Goal: Information Seeking & Learning: Learn about a topic

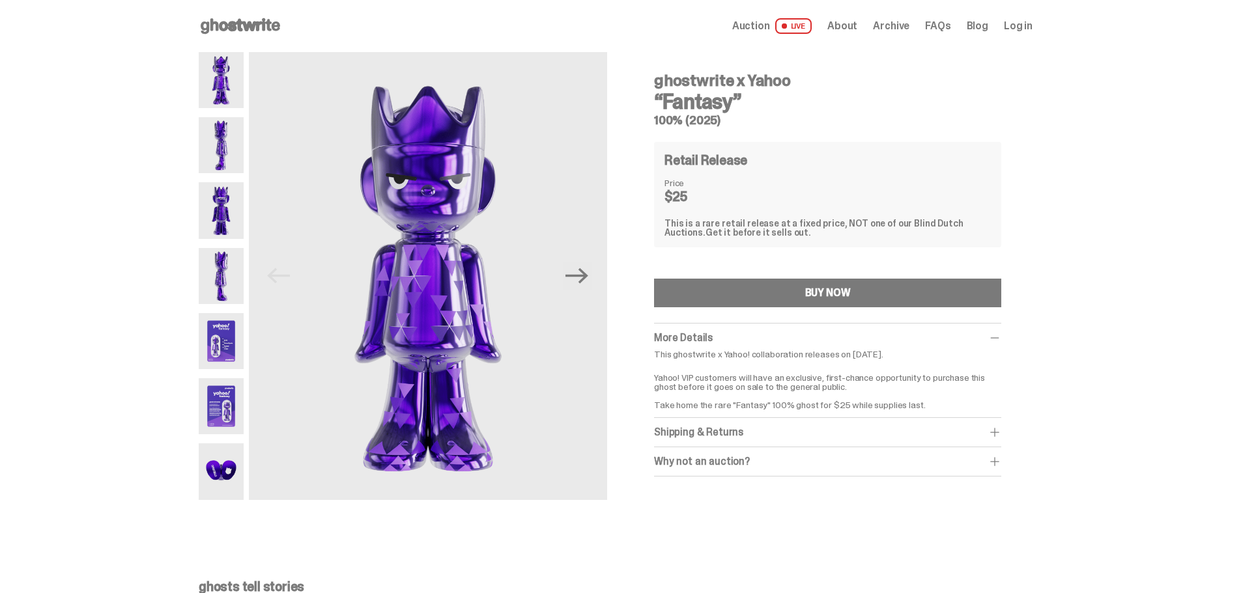
click at [231, 341] on img at bounding box center [221, 341] width 45 height 56
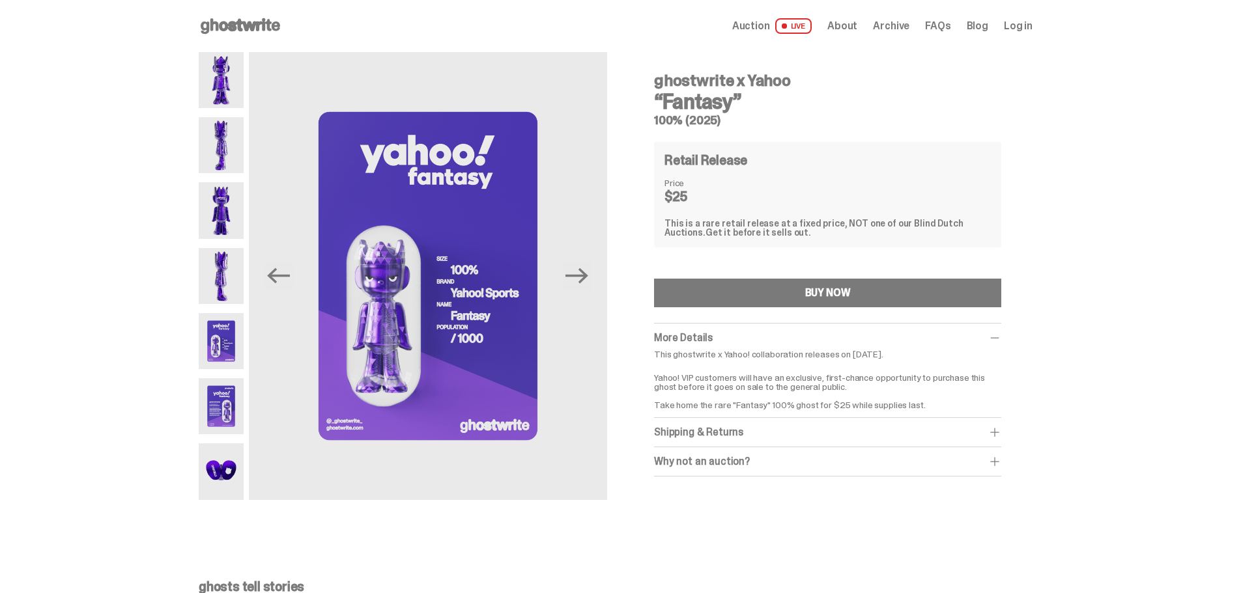
click at [229, 403] on img at bounding box center [221, 406] width 45 height 56
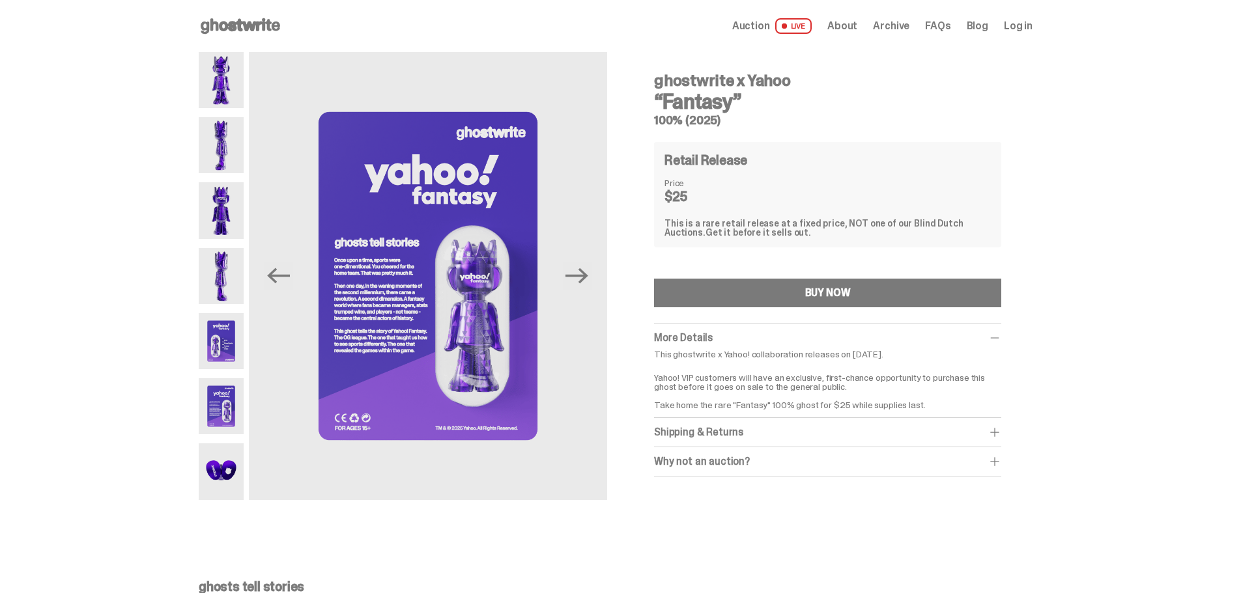
click at [228, 472] on img at bounding box center [221, 472] width 45 height 56
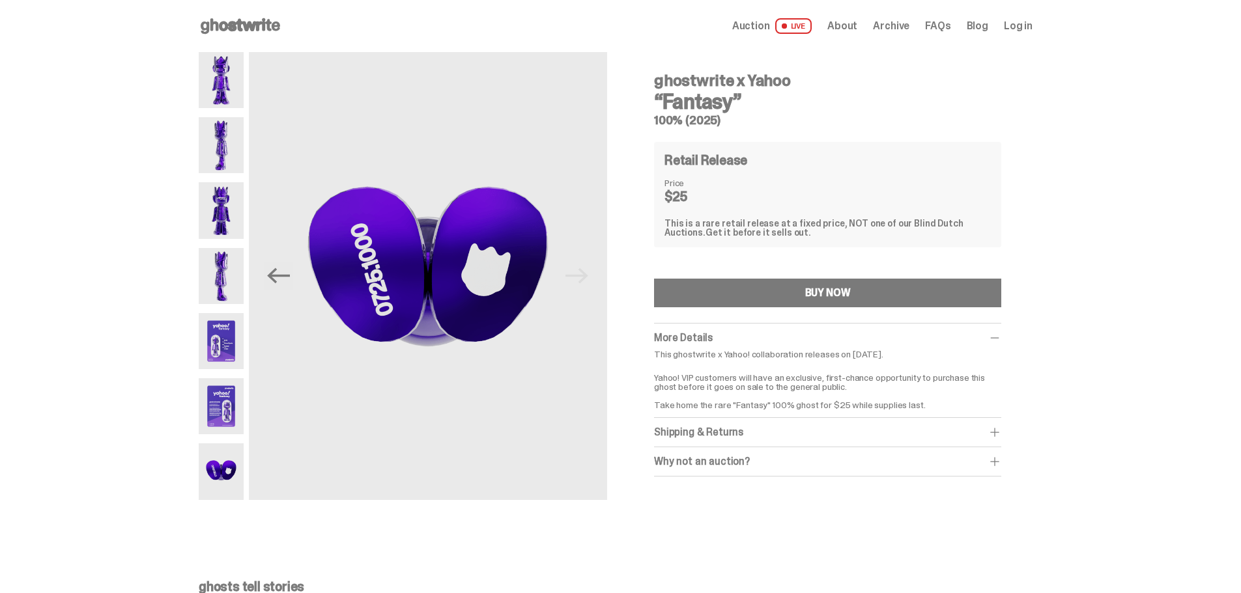
click at [226, 401] on img at bounding box center [221, 406] width 45 height 56
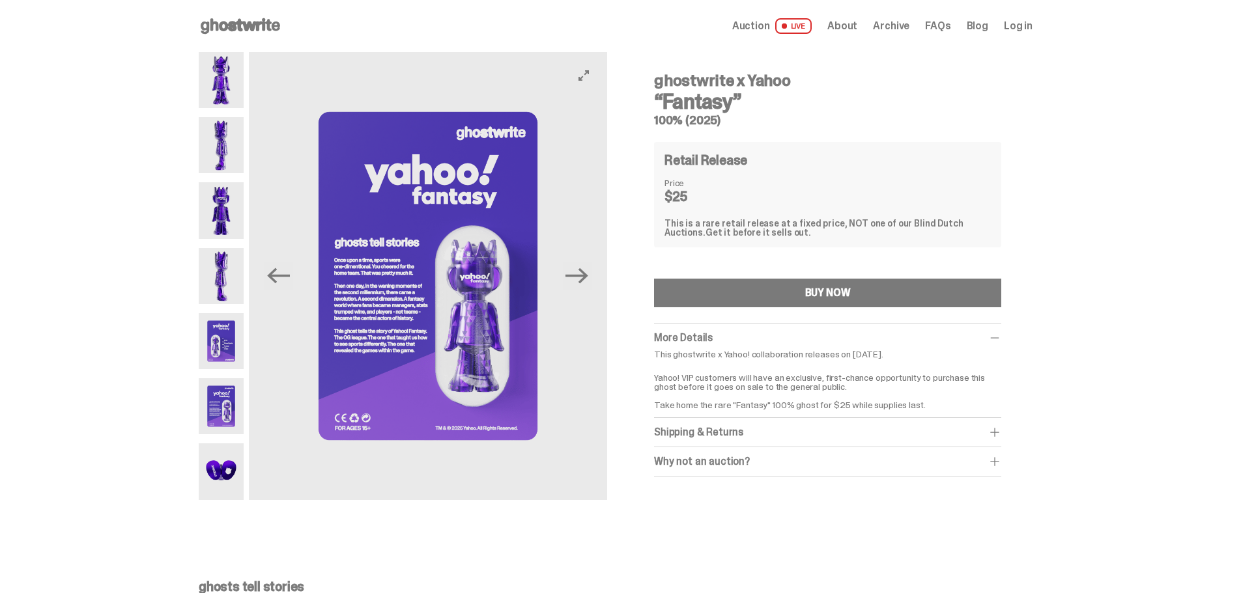
click at [383, 300] on img at bounding box center [428, 276] width 358 height 448
click at [589, 79] on icon "View full-screen" at bounding box center [583, 75] width 10 height 10
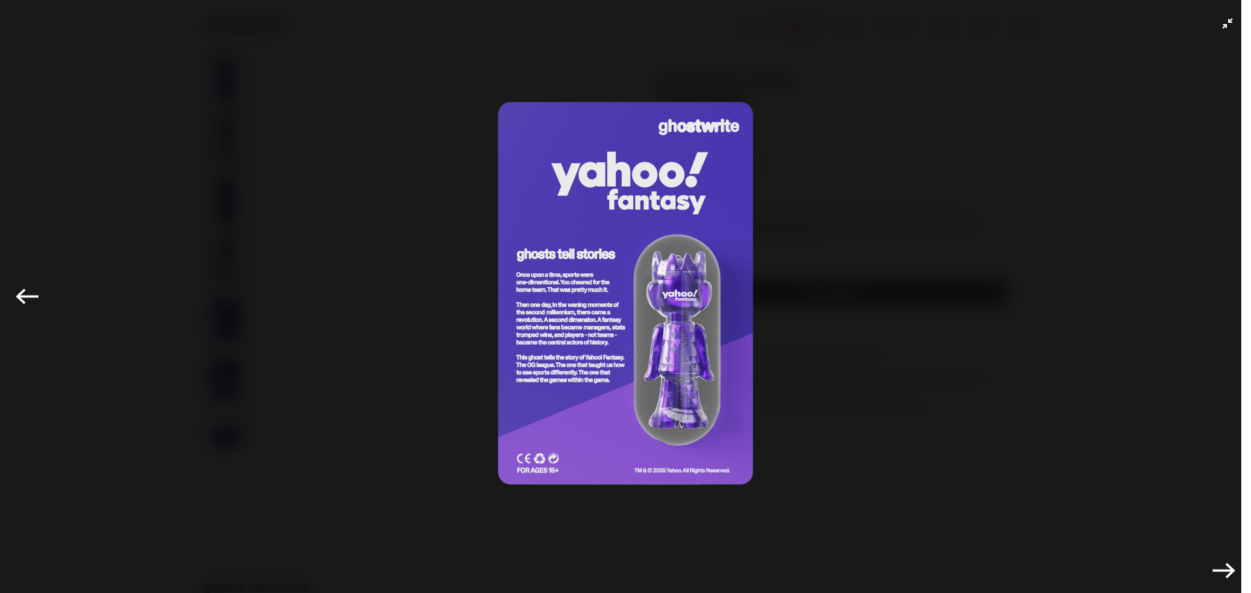
click at [1222, 21] on icon "Exit full-screen" at bounding box center [1227, 23] width 10 height 10
